Goal: Task Accomplishment & Management: Manage account settings

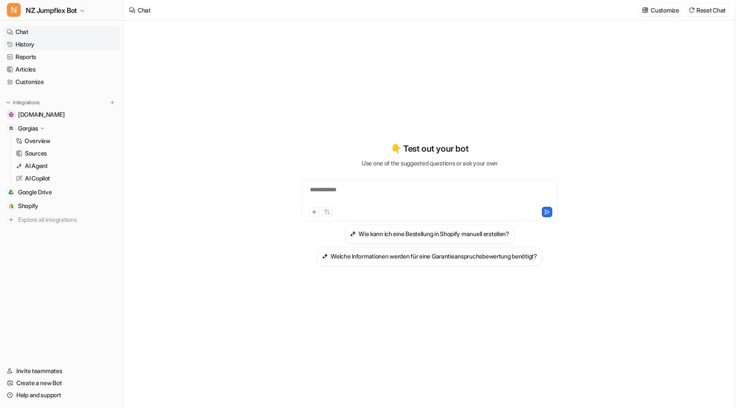
click at [39, 43] on link "History" at bounding box center [61, 44] width 117 height 12
click at [29, 43] on link "History" at bounding box center [61, 44] width 117 height 12
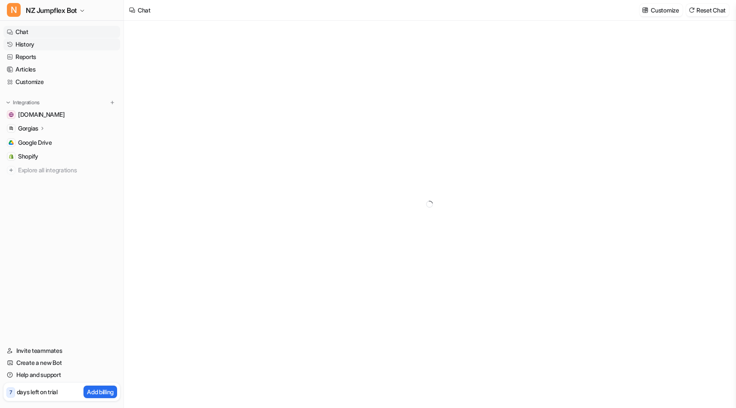
type textarea "**********"
click at [30, 44] on link "History" at bounding box center [61, 44] width 117 height 12
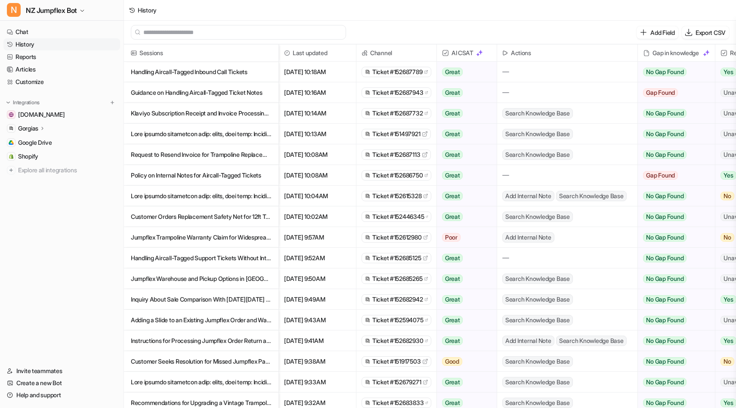
click at [203, 75] on p "Handling Aircall-Tagged Inbound Call Tickets" at bounding box center [201, 72] width 141 height 21
click at [201, 72] on p "Handling Aircall-Tagged Inbound Call Tickets" at bounding box center [201, 72] width 141 height 21
click at [200, 71] on p "Handling Aircall-Tagged Inbound Call Tickets" at bounding box center [201, 72] width 141 height 21
click at [181, 72] on p "Handling Aircall-Tagged Inbound Call Tickets" at bounding box center [201, 72] width 141 height 21
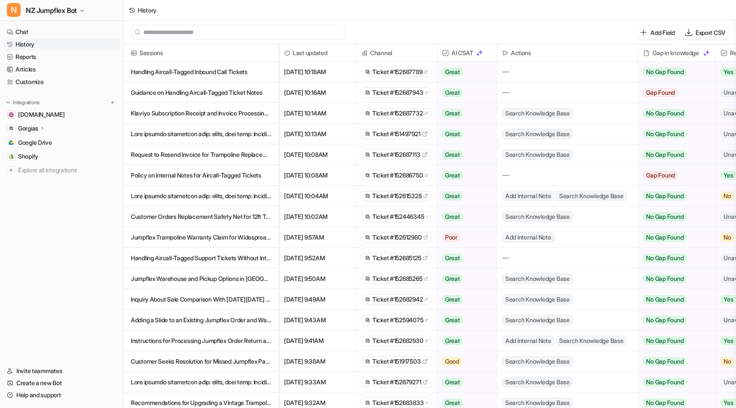
click at [170, 71] on p "Handling Aircall-Tagged Inbound Call Tickets" at bounding box center [201, 72] width 141 height 21
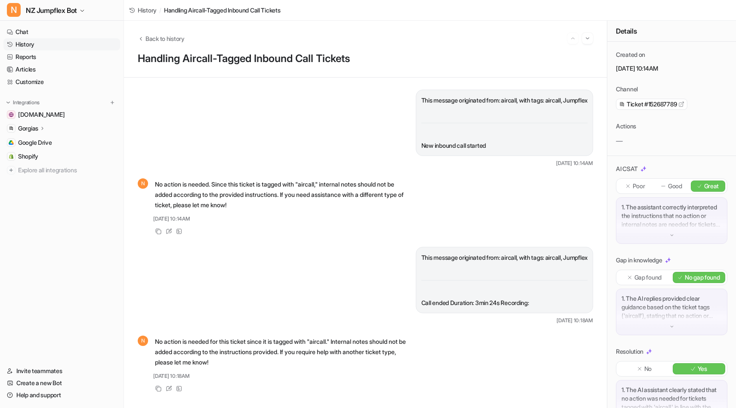
click at [39, 42] on link "History" at bounding box center [61, 44] width 117 height 12
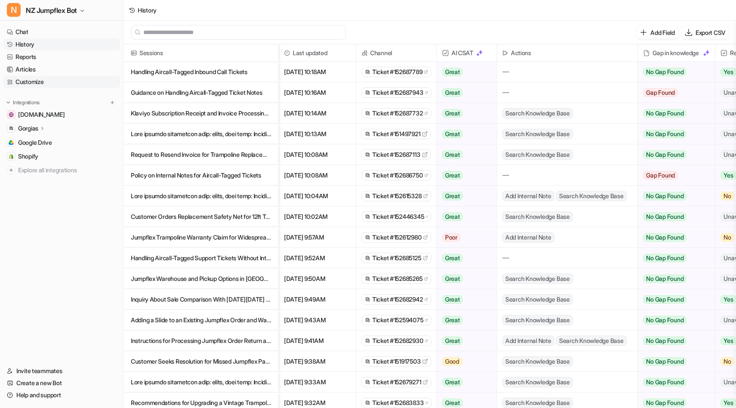
click at [33, 84] on link "Customize" at bounding box center [61, 82] width 117 height 12
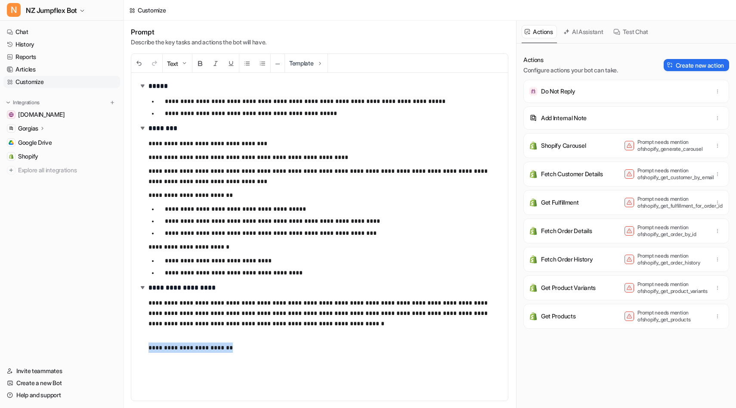
drag, startPoint x: 235, startPoint y: 349, endPoint x: 133, endPoint y: 346, distance: 102.1
click at [133, 346] on div "**********" at bounding box center [319, 237] width 377 height 328
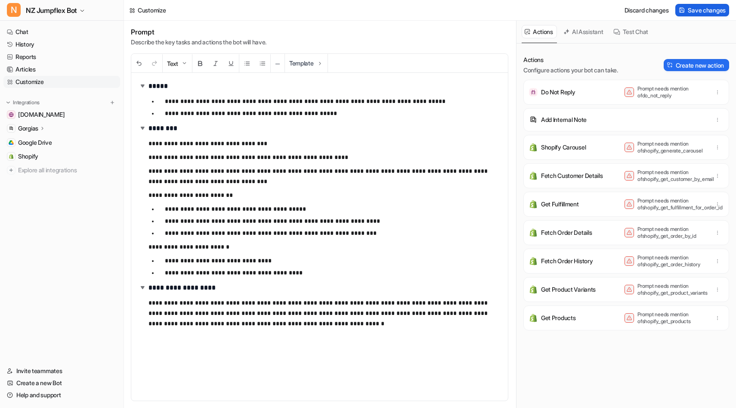
click at [694, 13] on span "Save changes" at bounding box center [707, 10] width 38 height 9
click at [23, 39] on link "History" at bounding box center [61, 44] width 117 height 12
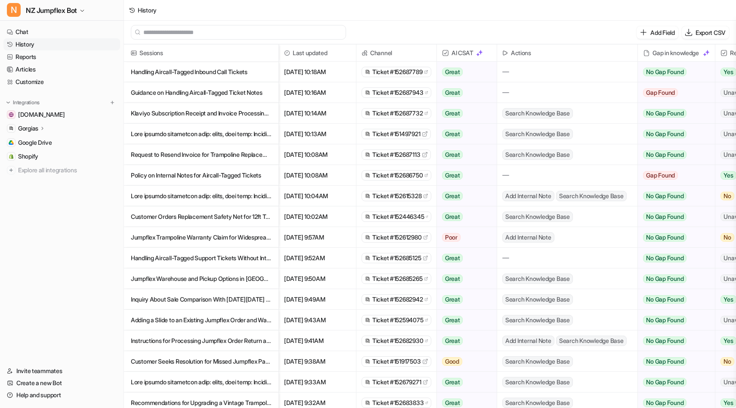
click at [239, 92] on p "Guidance on Handling Aircall-Tagged Ticket Notes" at bounding box center [201, 92] width 141 height 21
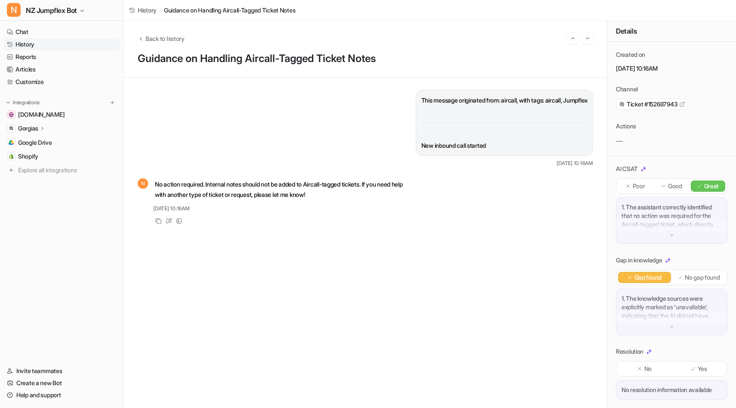
click at [26, 46] on link "History" at bounding box center [61, 44] width 117 height 12
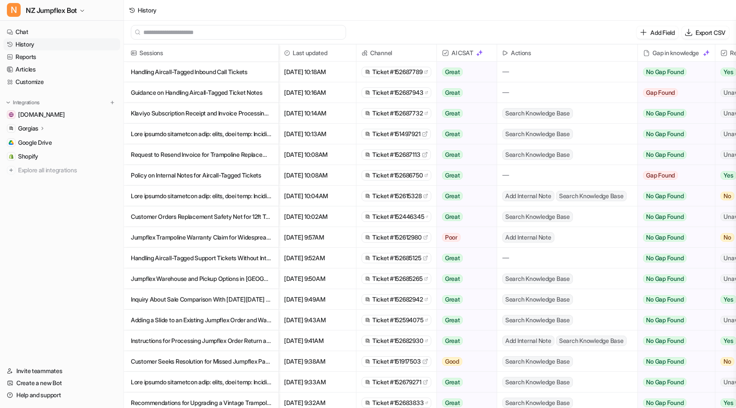
click at [163, 117] on p "Klaviyo Subscription Receipt and Invoice Processing Instructions" at bounding box center [201, 113] width 141 height 21
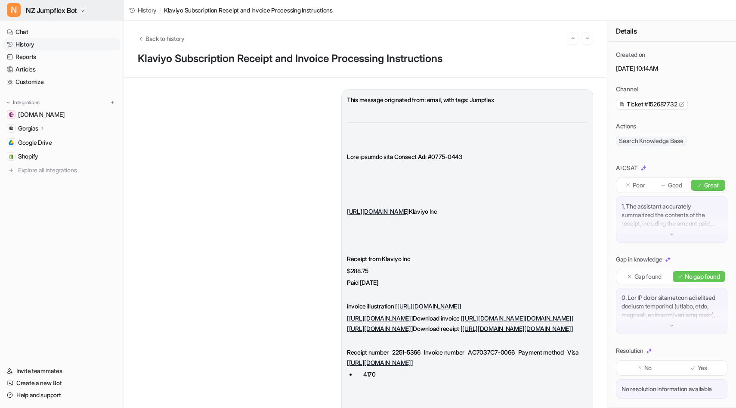
scroll to position [0, 1]
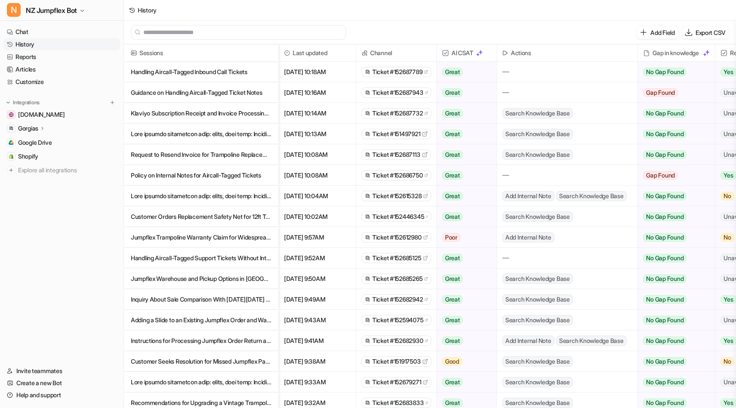
click at [161, 134] on p at bounding box center [201, 134] width 141 height 21
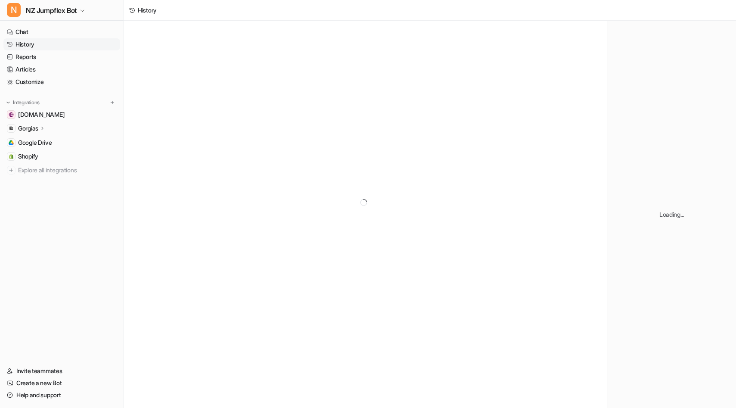
click at [161, 134] on div at bounding box center [365, 202] width 483 height 363
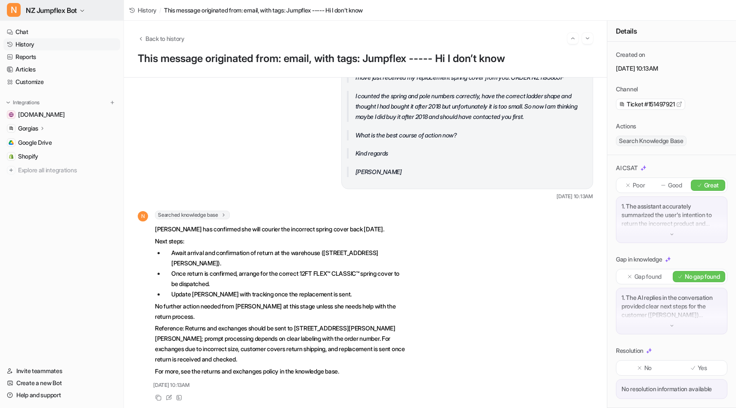
scroll to position [294, 0]
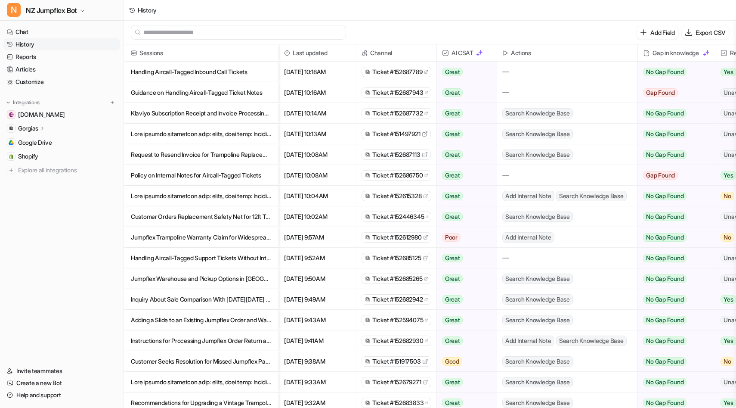
click at [172, 171] on p "Policy on Internal Notes for Aircall-Tagged Tickets" at bounding box center [201, 175] width 141 height 21
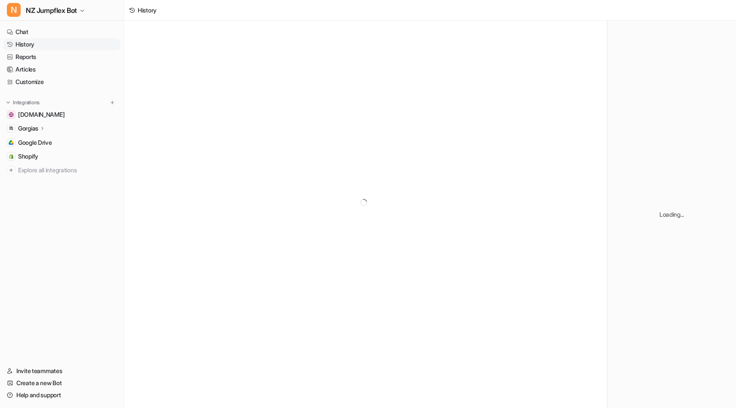
click at [172, 171] on div at bounding box center [365, 202] width 483 height 363
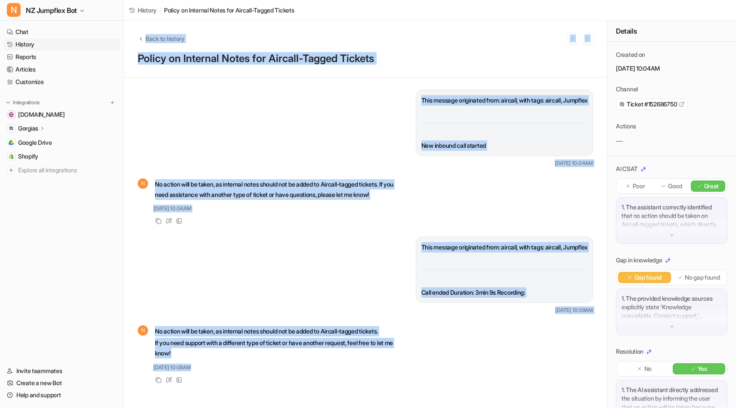
click at [183, 146] on div "This message originated from: aircall, with tags: aircall, Jumpflex New inbound…" at bounding box center [365, 128] width 455 height 77
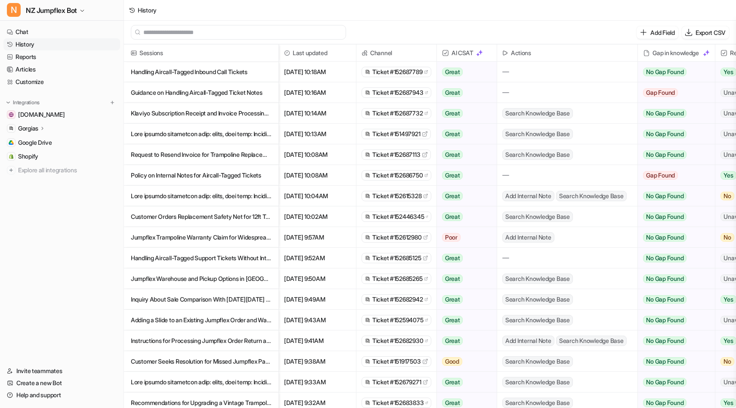
click at [183, 256] on p "Handling Aircall-Tagged Support Tickets Without Internal Notes" at bounding box center [201, 258] width 141 height 21
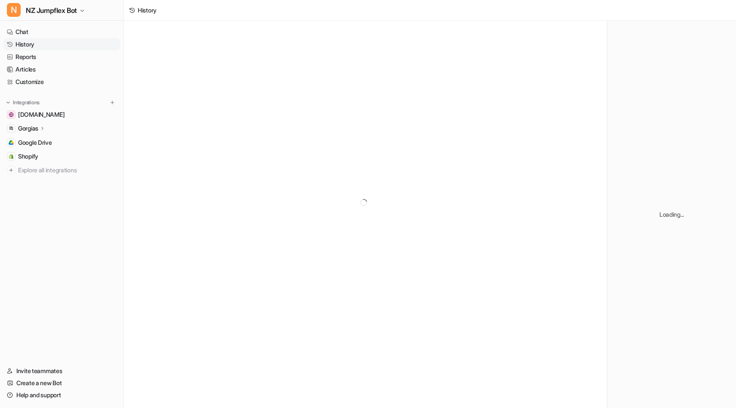
click at [183, 256] on div at bounding box center [365, 202] width 483 height 363
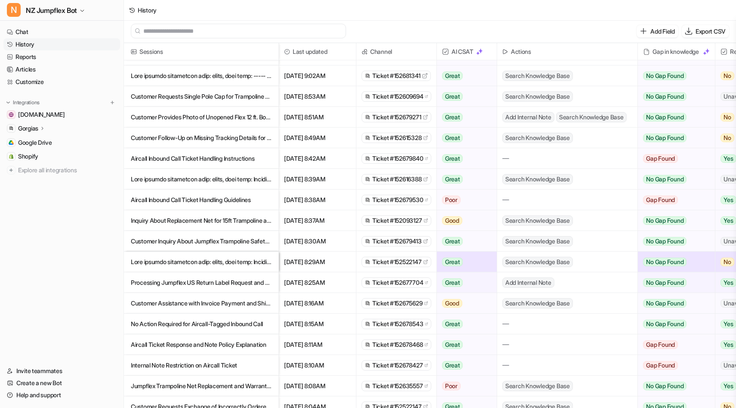
scroll to position [557, 0]
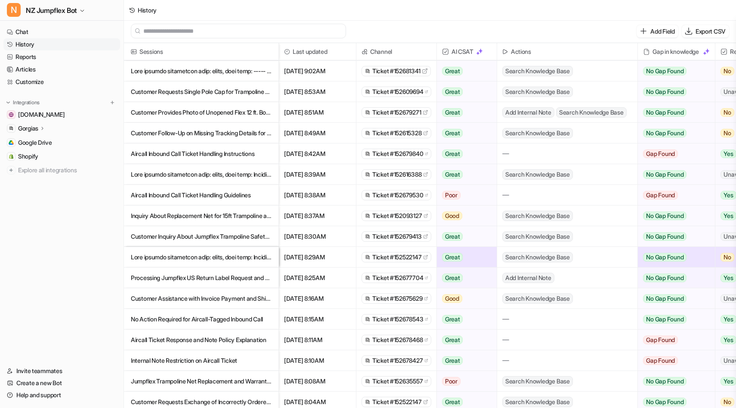
click at [199, 198] on p "Aircall Inbound Call Ticket Handling Guidelines" at bounding box center [201, 195] width 141 height 21
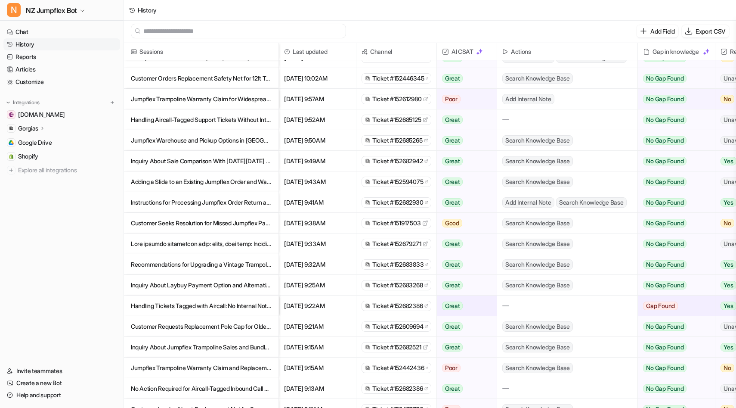
scroll to position [145, 0]
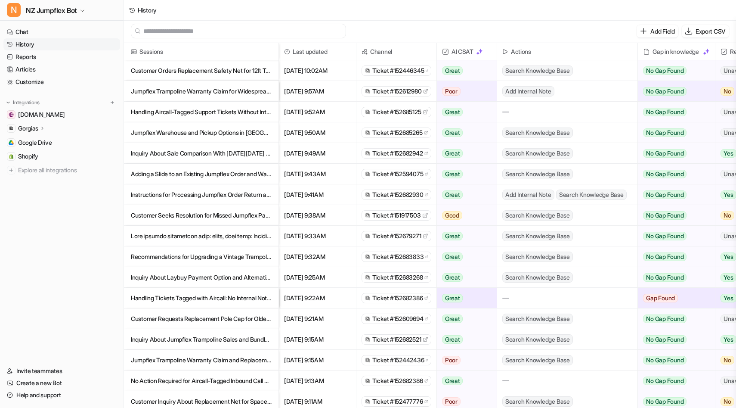
click at [206, 319] on p "Customer Requests Replacement Pole Cap for Older Trampoline Model" at bounding box center [201, 318] width 141 height 21
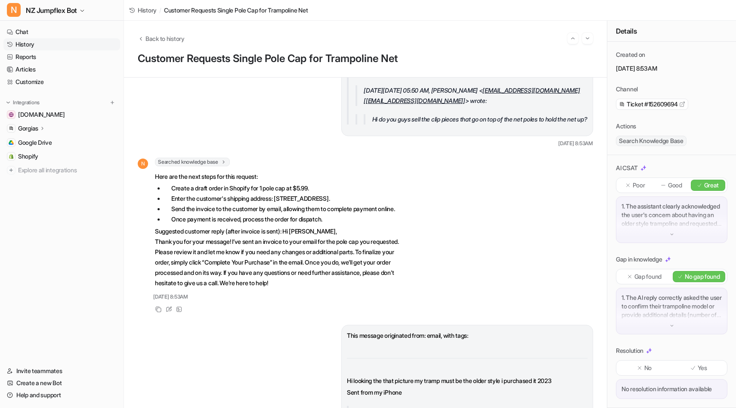
scroll to position [258, 0]
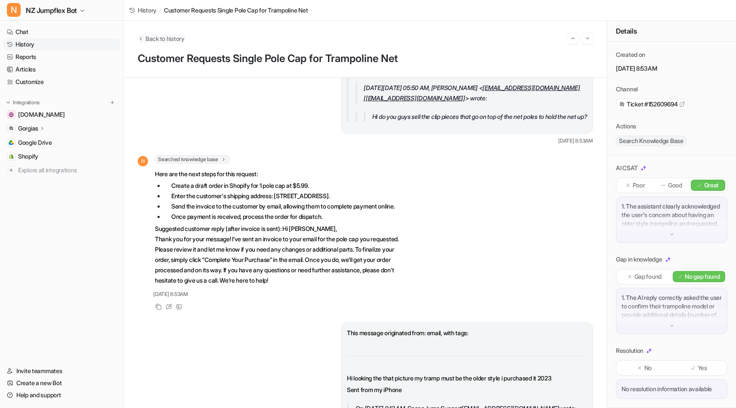
click at [171, 37] on span "Back to history" at bounding box center [164, 38] width 39 height 9
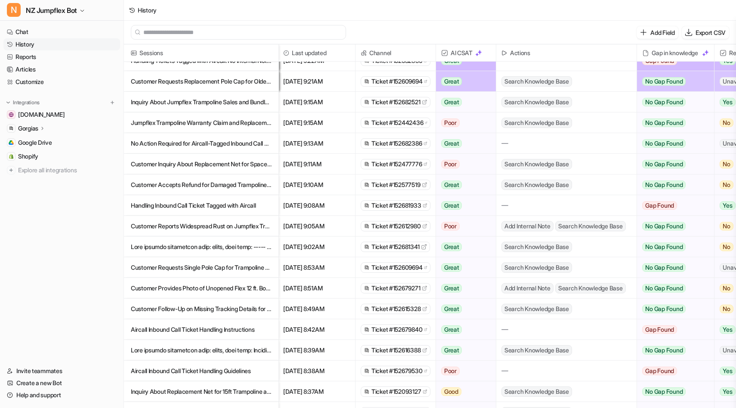
scroll to position [384, 1]
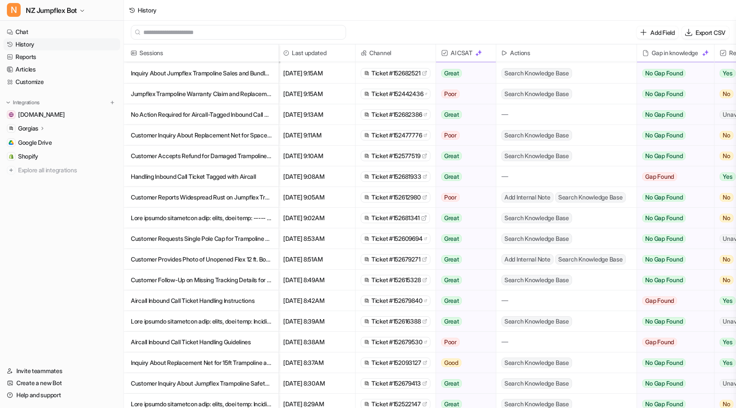
click at [179, 261] on p "Customer Provides Photo of Unopened Flex 12 ft. Boxes for Return Inquiry" at bounding box center [201, 259] width 141 height 21
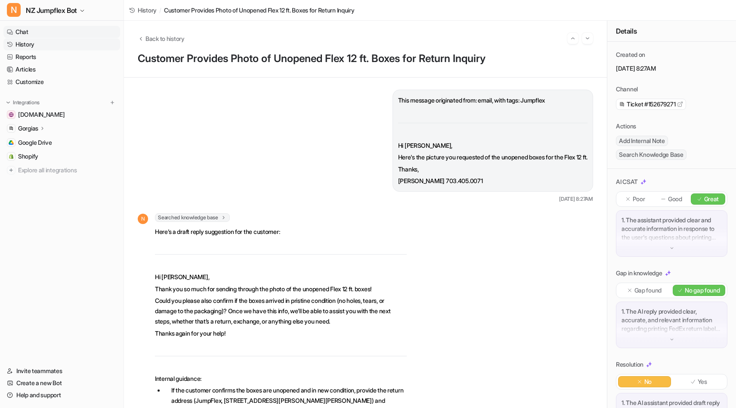
click at [32, 32] on link "Chat" at bounding box center [61, 32] width 117 height 12
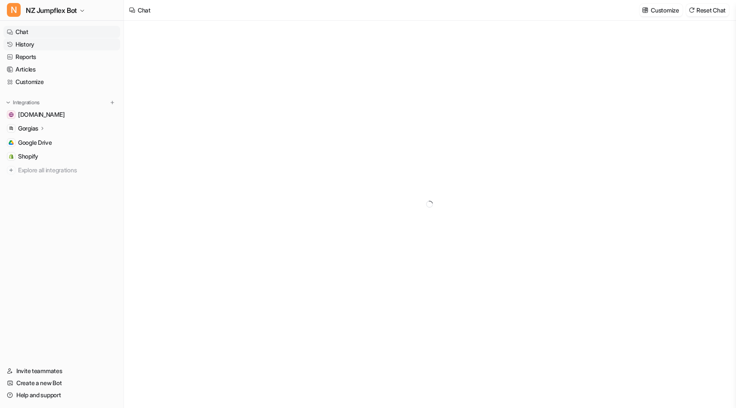
click at [28, 44] on link "History" at bounding box center [61, 44] width 117 height 12
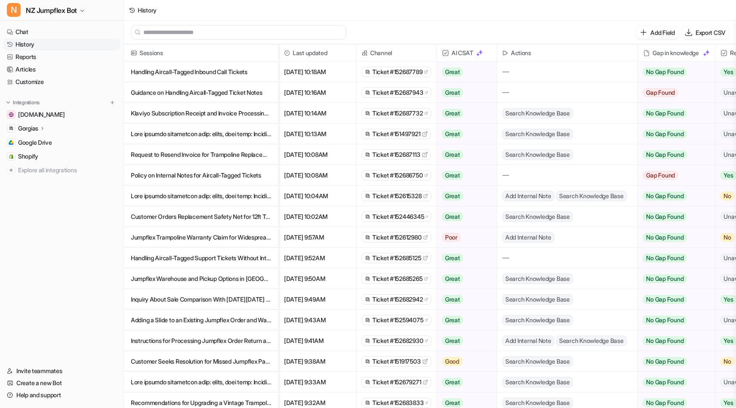
click at [28, 45] on link "History" at bounding box center [61, 44] width 117 height 12
click at [38, 87] on link "Customize" at bounding box center [61, 82] width 117 height 12
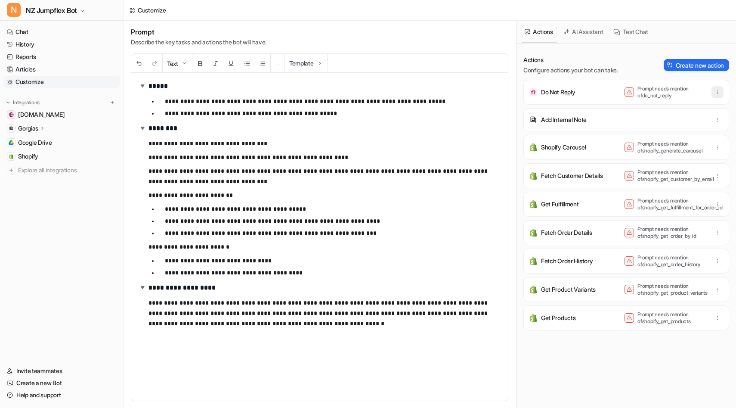
click at [712, 90] on button "button" at bounding box center [718, 92] width 12 height 12
click at [700, 108] on button "Delete" at bounding box center [675, 111] width 93 height 16
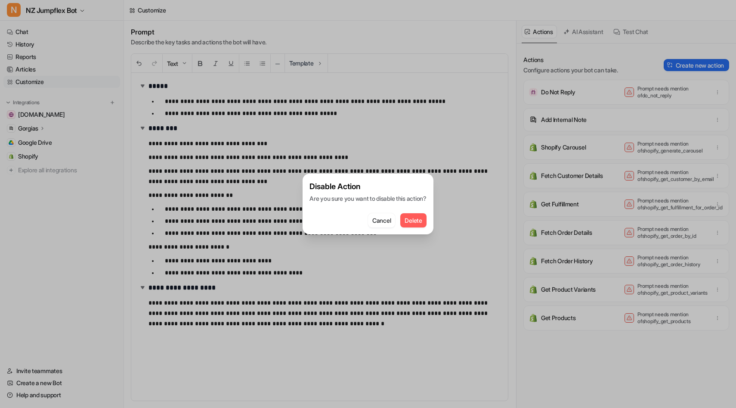
click at [413, 222] on span "Delete" at bounding box center [413, 220] width 17 height 9
